Goal: Navigation & Orientation: Go to known website

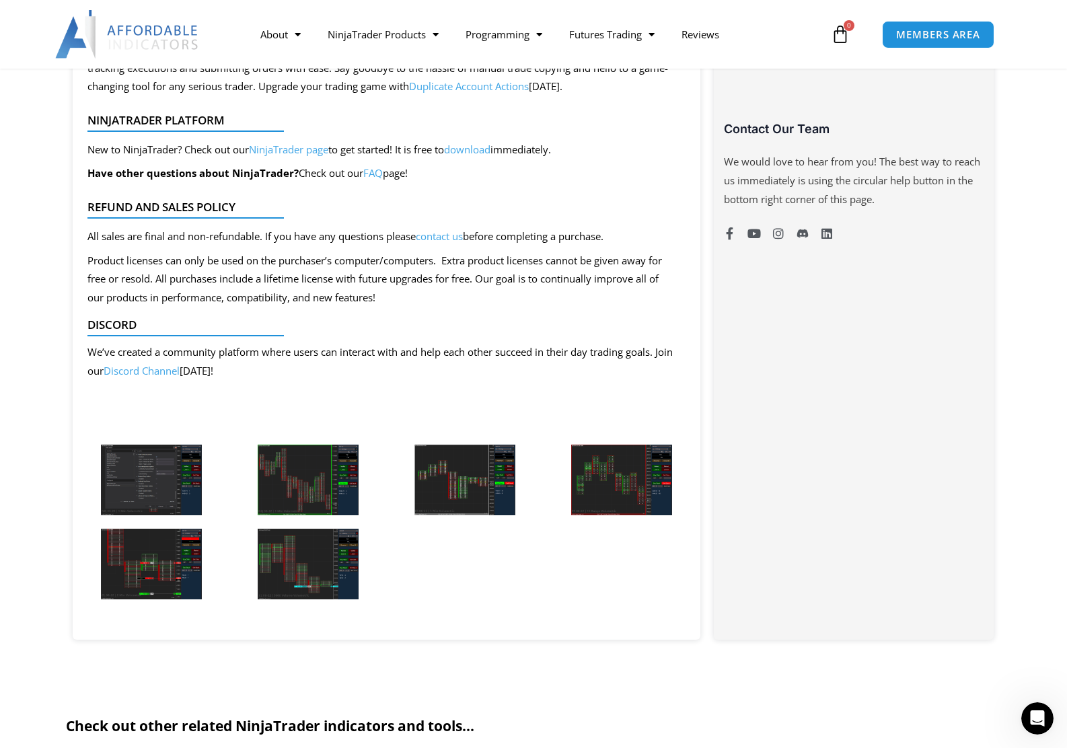
scroll to position [542, 0]
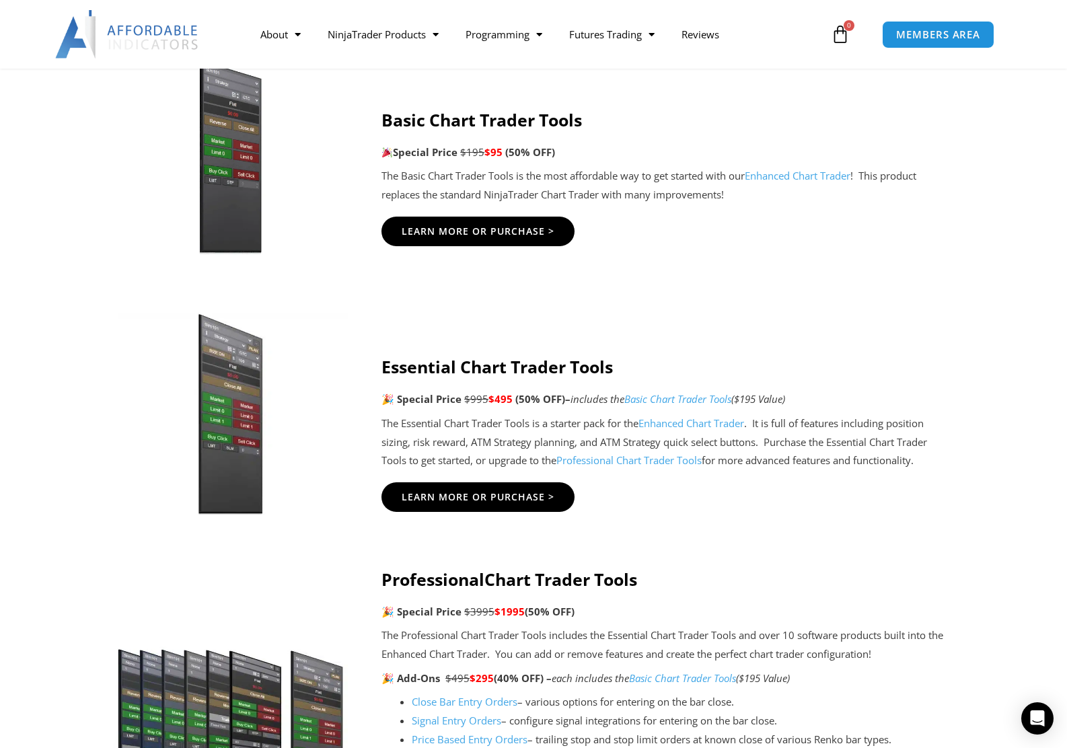
click at [165, 34] on img at bounding box center [127, 34] width 145 height 48
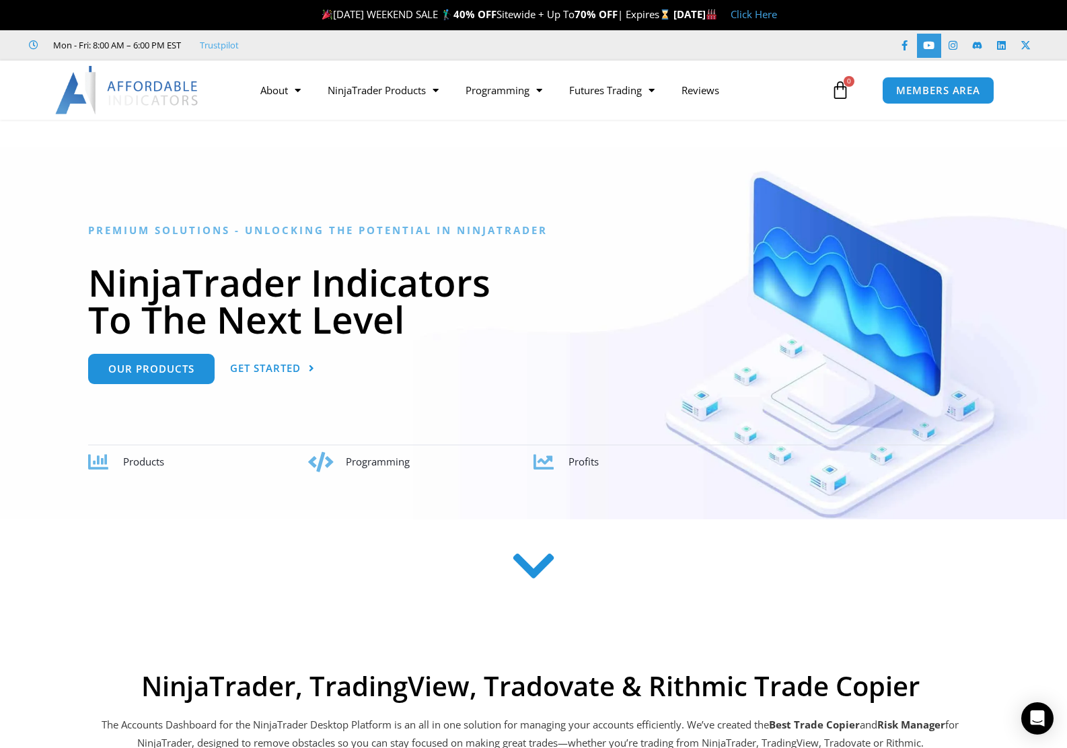
click at [931, 48] on icon at bounding box center [929, 45] width 10 height 10
click at [390, 195] on div at bounding box center [533, 333] width 1067 height 373
